Goal: Task Accomplishment & Management: Use online tool/utility

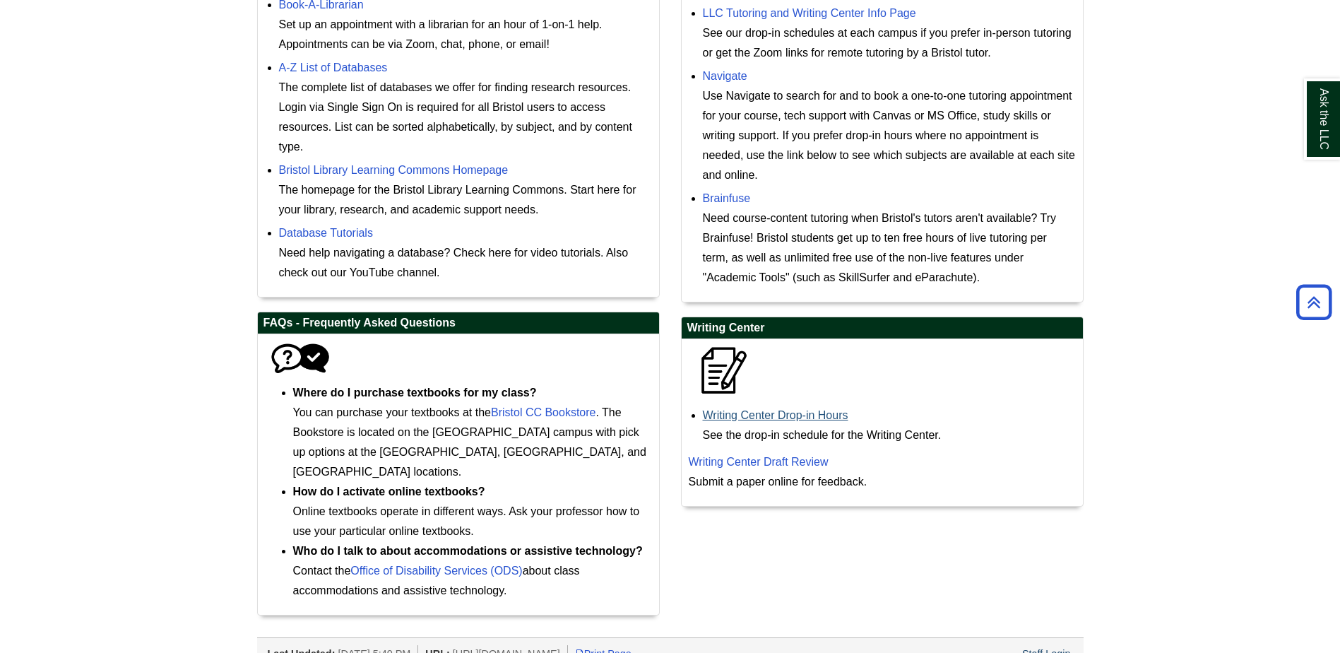
scroll to position [559, 0]
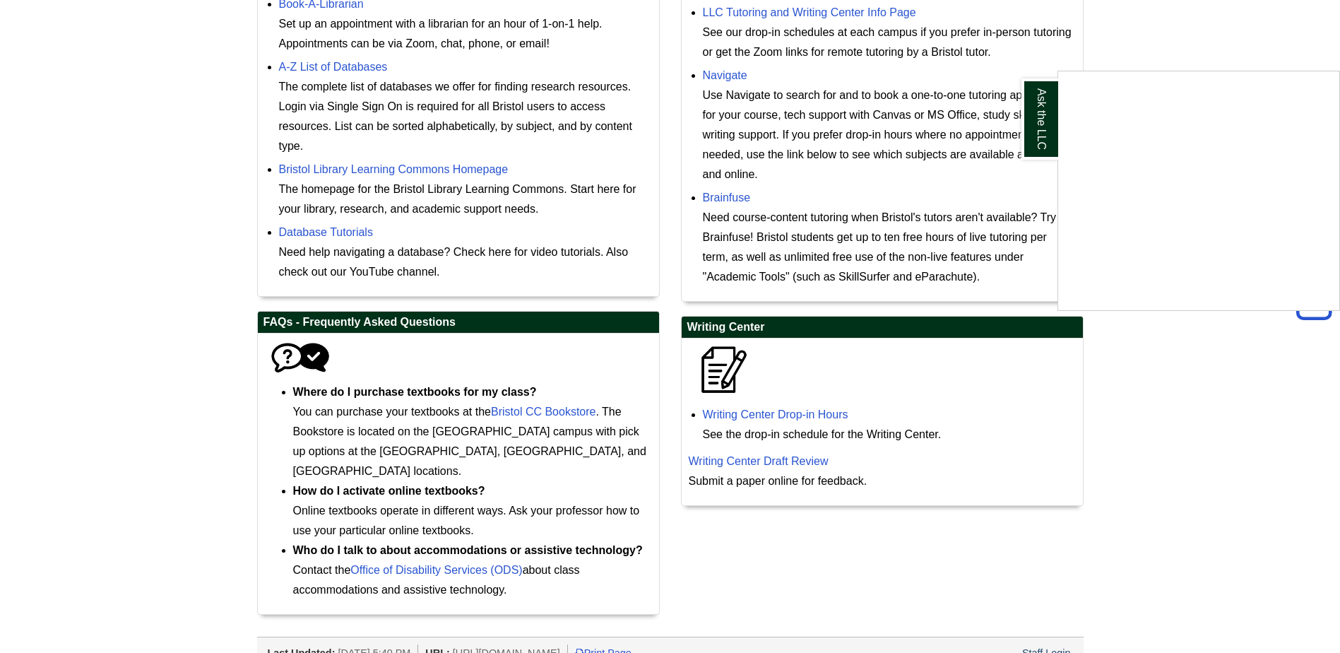
click at [759, 415] on div "Ask the LLC" at bounding box center [670, 326] width 1340 height 653
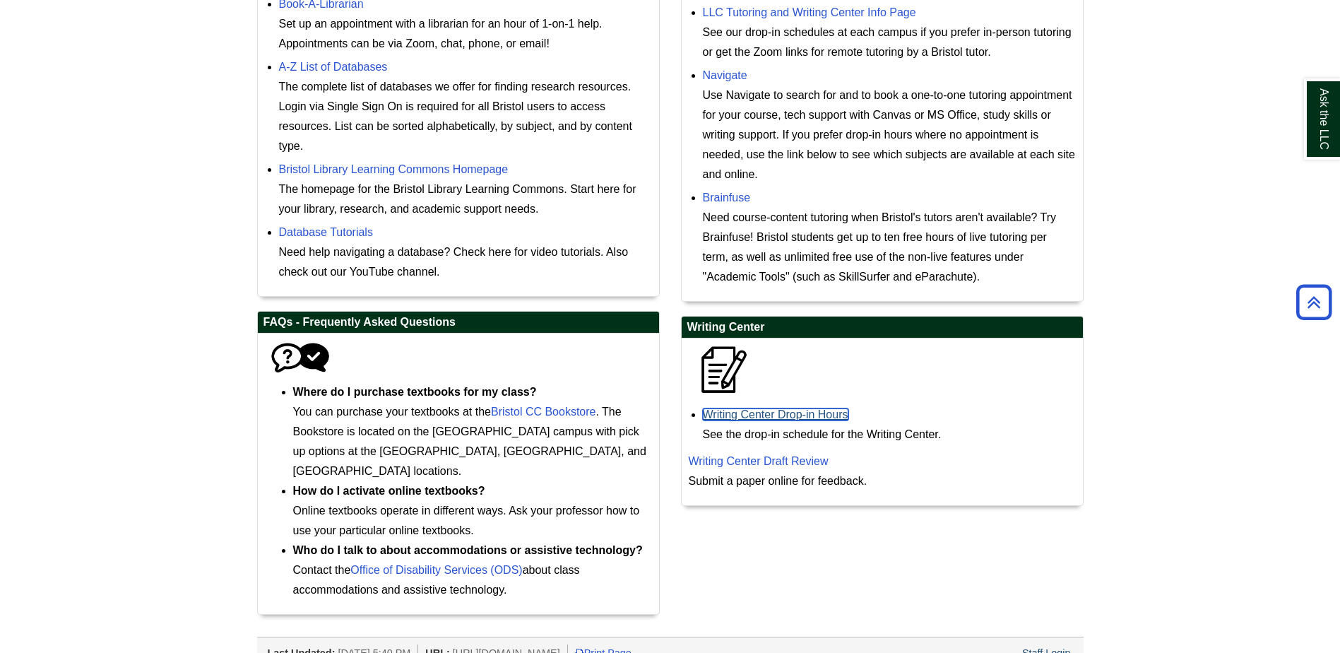
click at [726, 410] on link "Writing Center Drop-in Hours" at bounding box center [776, 414] width 146 height 12
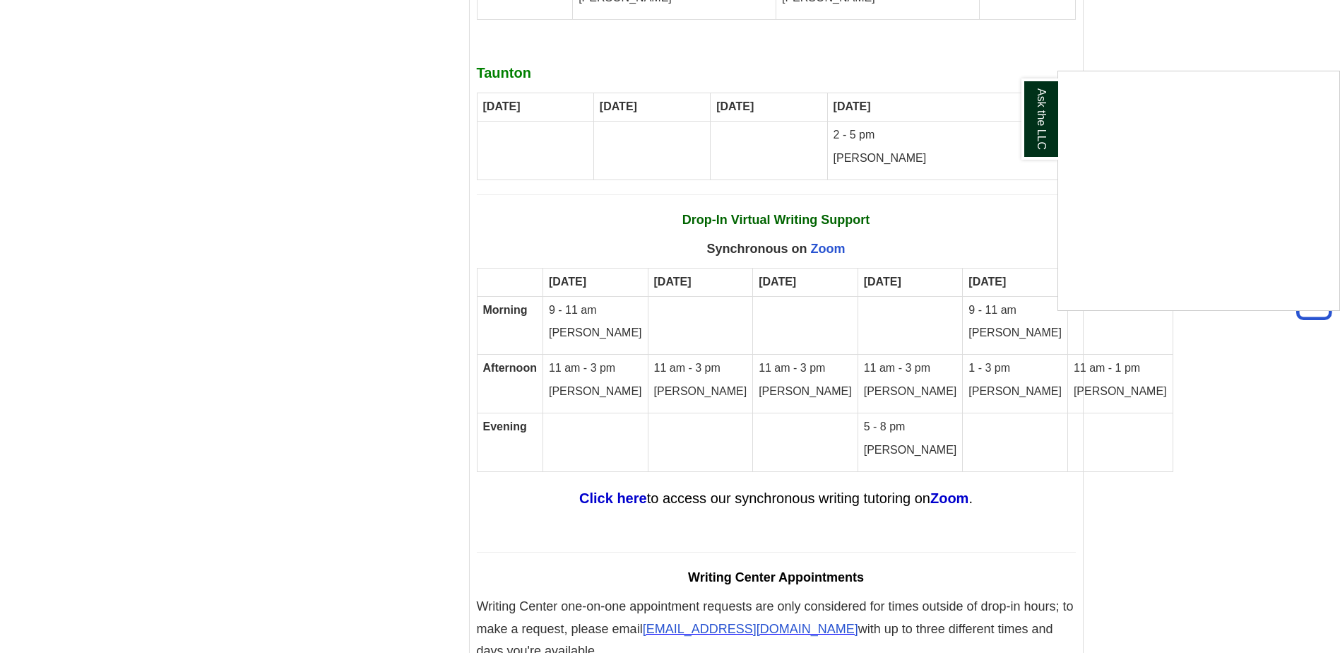
scroll to position [7912, 0]
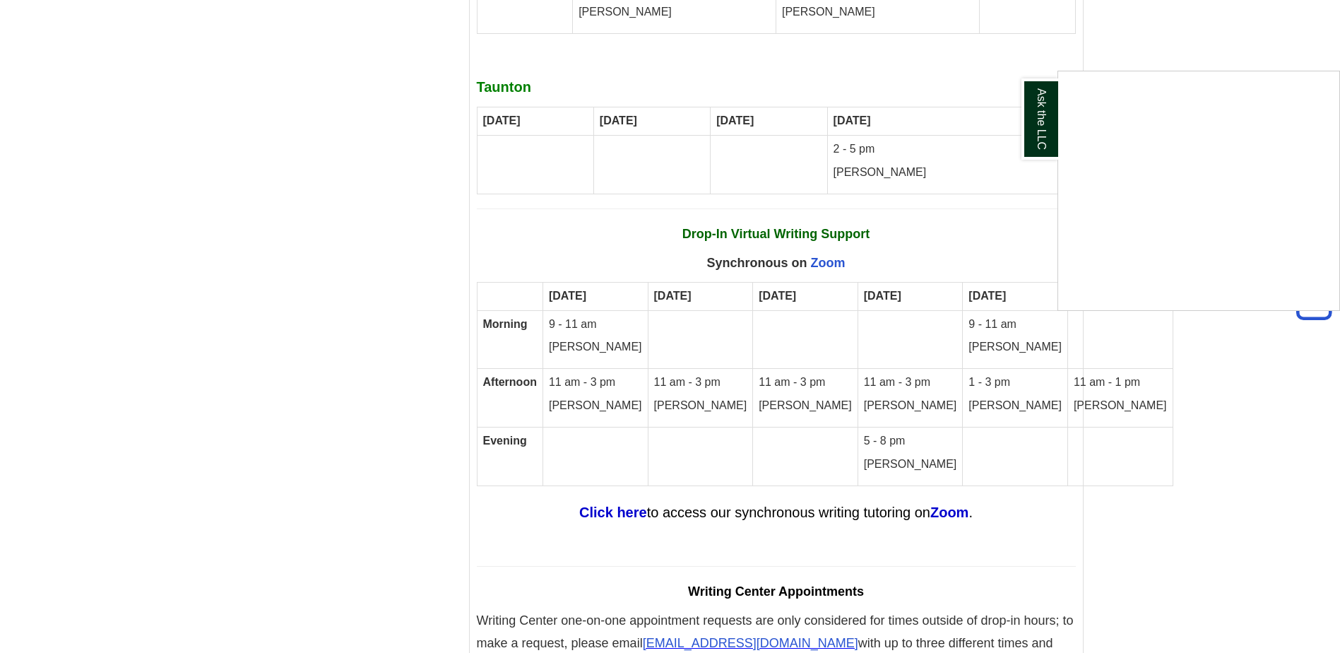
click at [606, 433] on div "Ask the LLC" at bounding box center [670, 326] width 1340 height 653
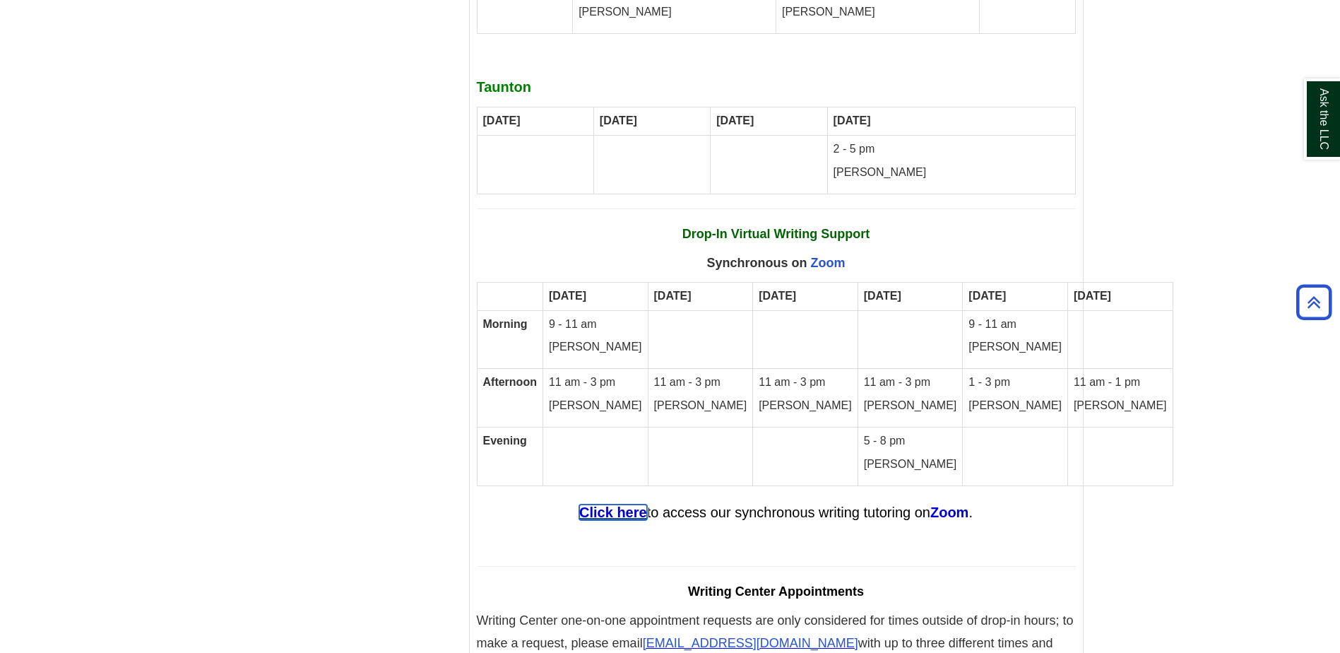
click at [608, 504] on strong "Click here" at bounding box center [613, 512] width 68 height 16
